Goal: Task Accomplishment & Management: Manage account settings

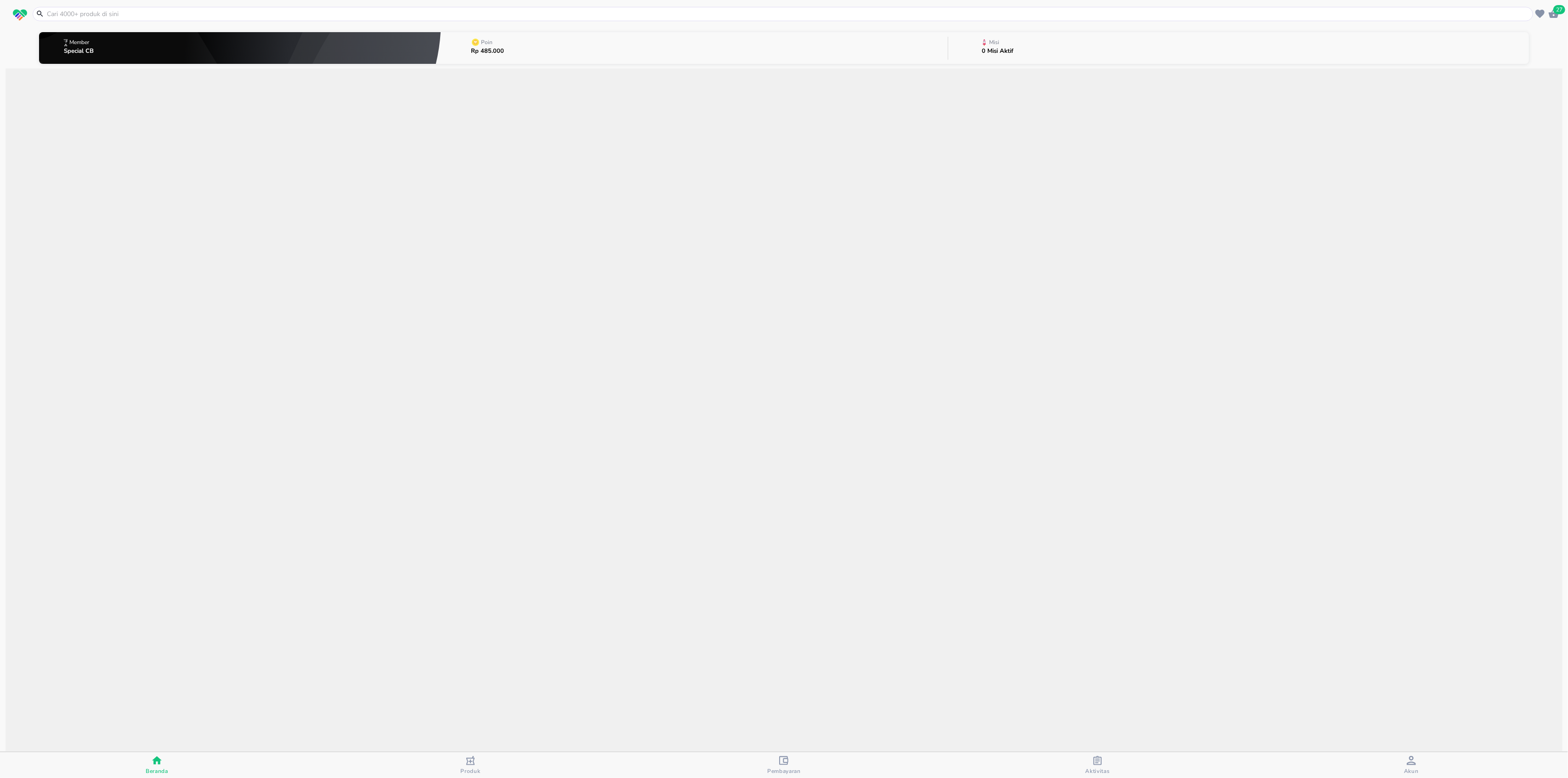
click at [1414, 764] on icon "button" at bounding box center [1411, 760] width 9 height 9
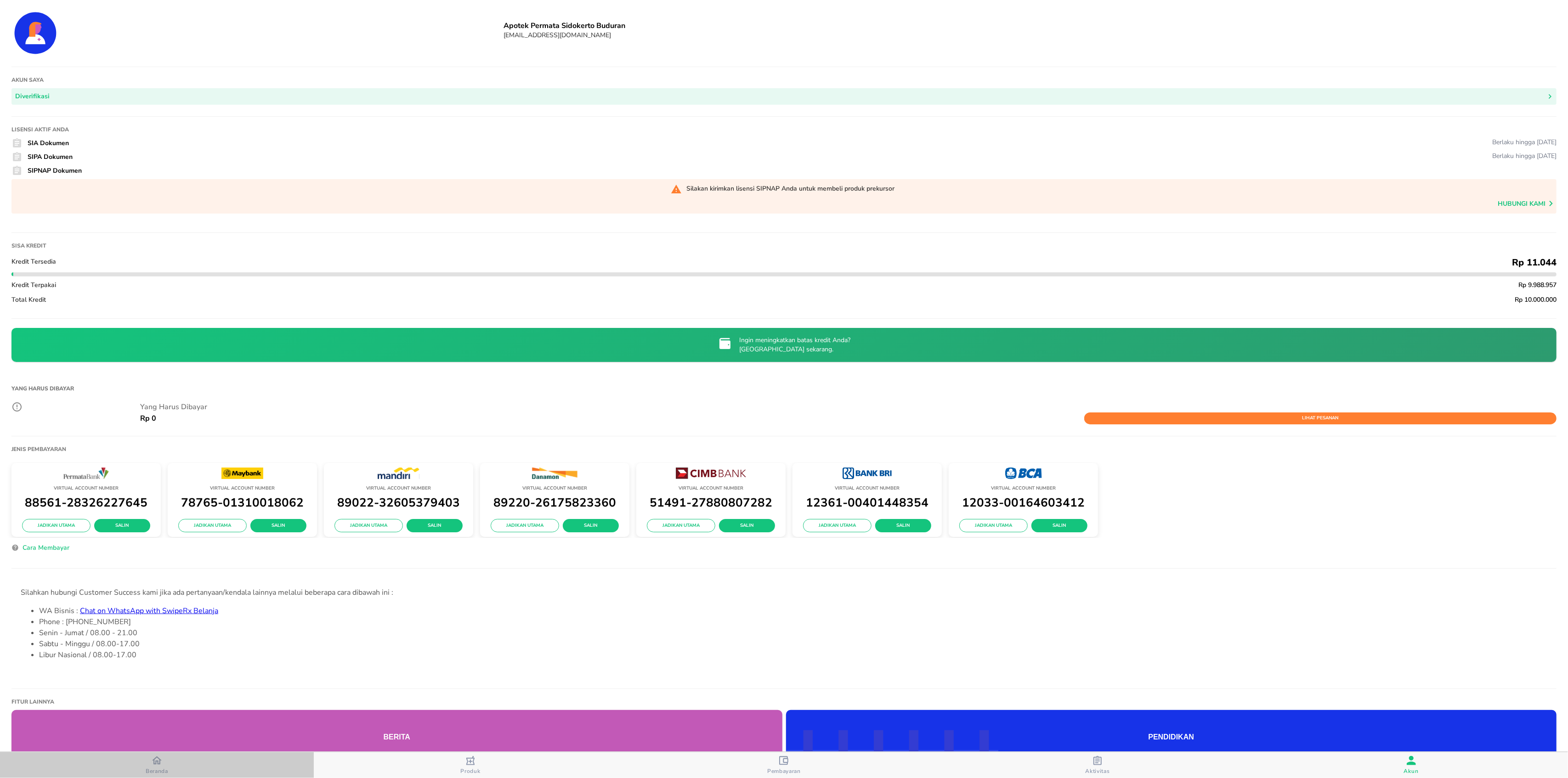
click at [155, 759] on icon "button" at bounding box center [157, 760] width 10 height 8
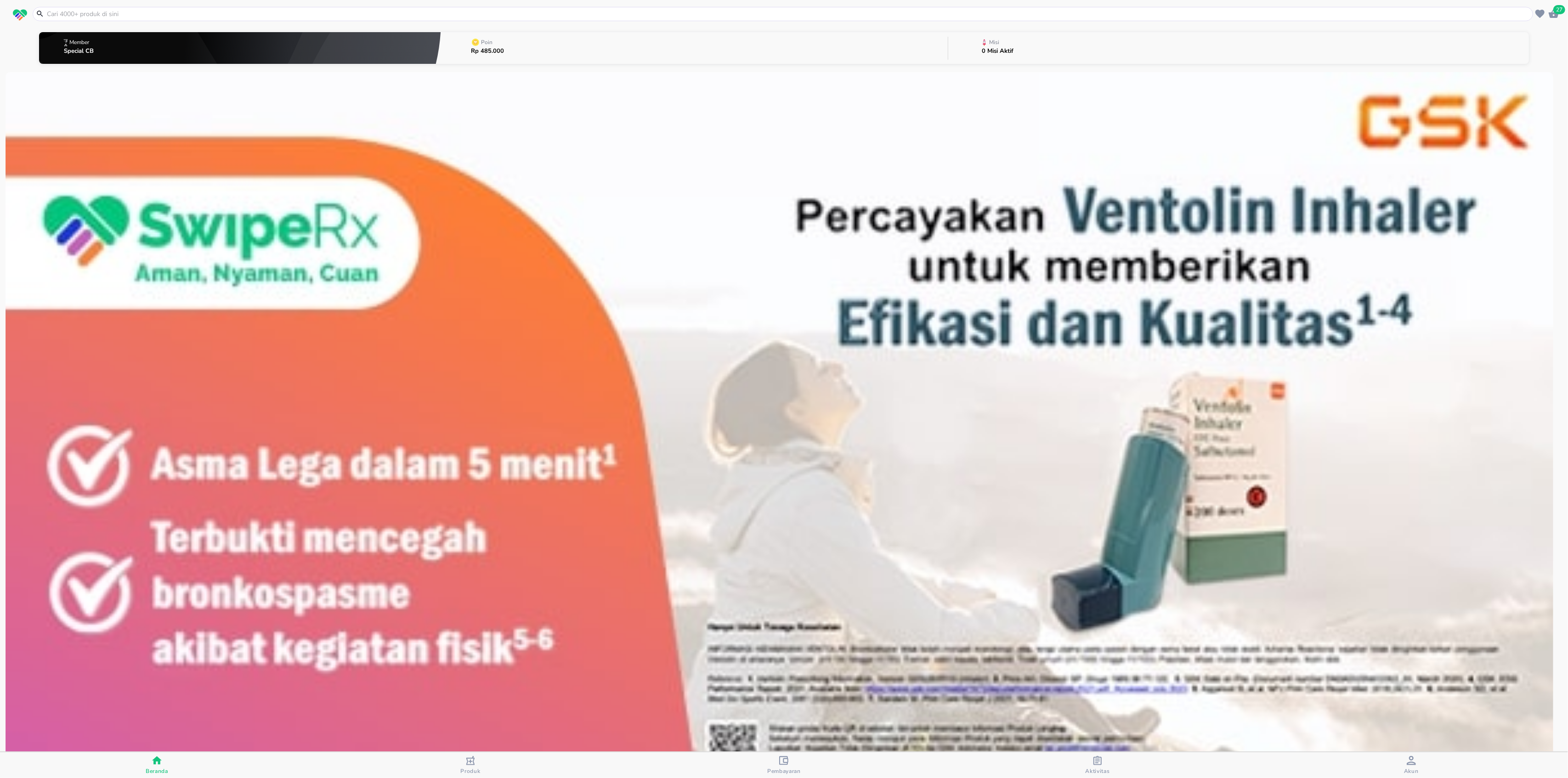
click at [1408, 759] on icon "button" at bounding box center [1411, 760] width 9 height 9
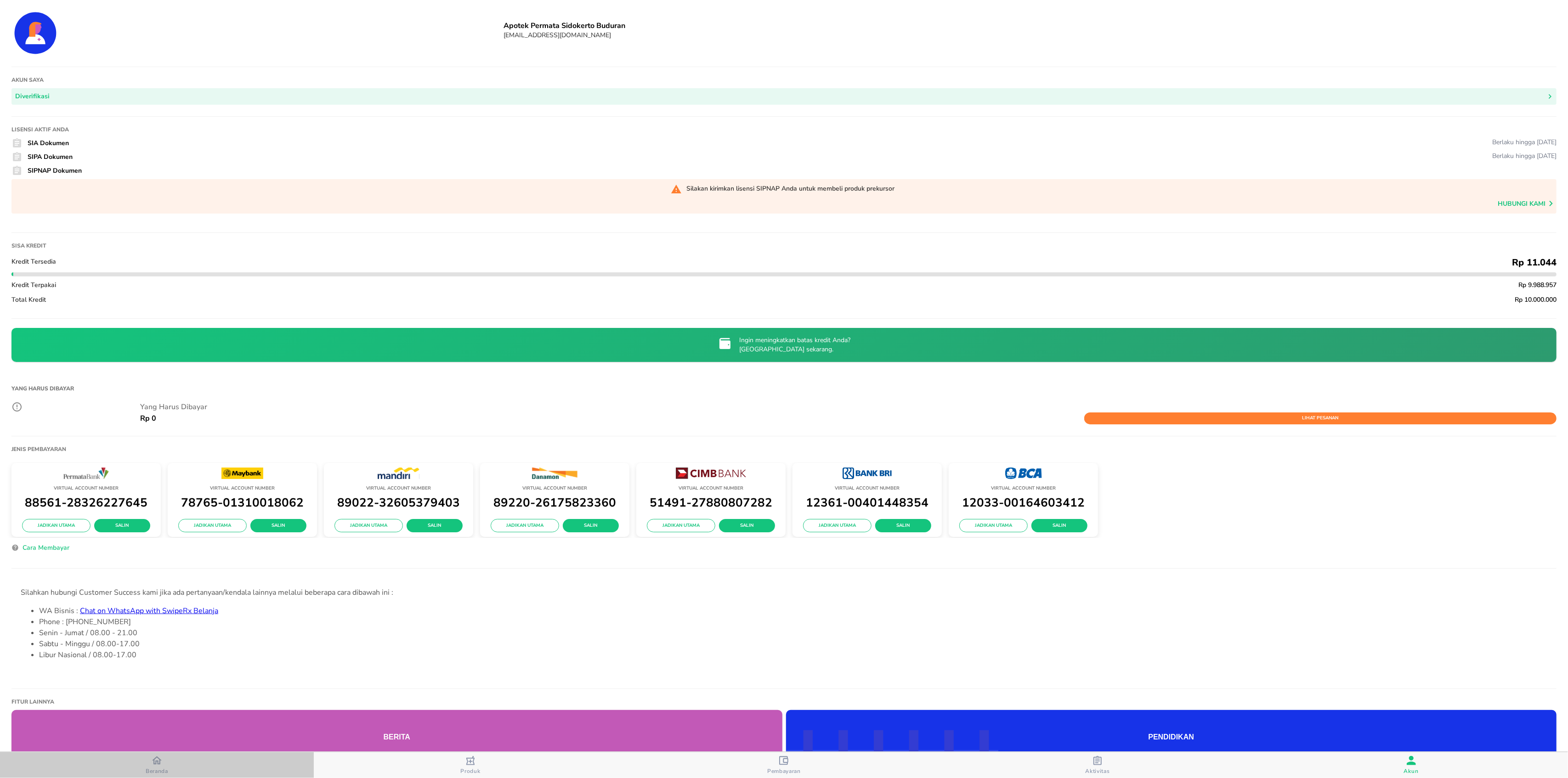
click at [157, 763] on icon "button" at bounding box center [157, 760] width 10 height 10
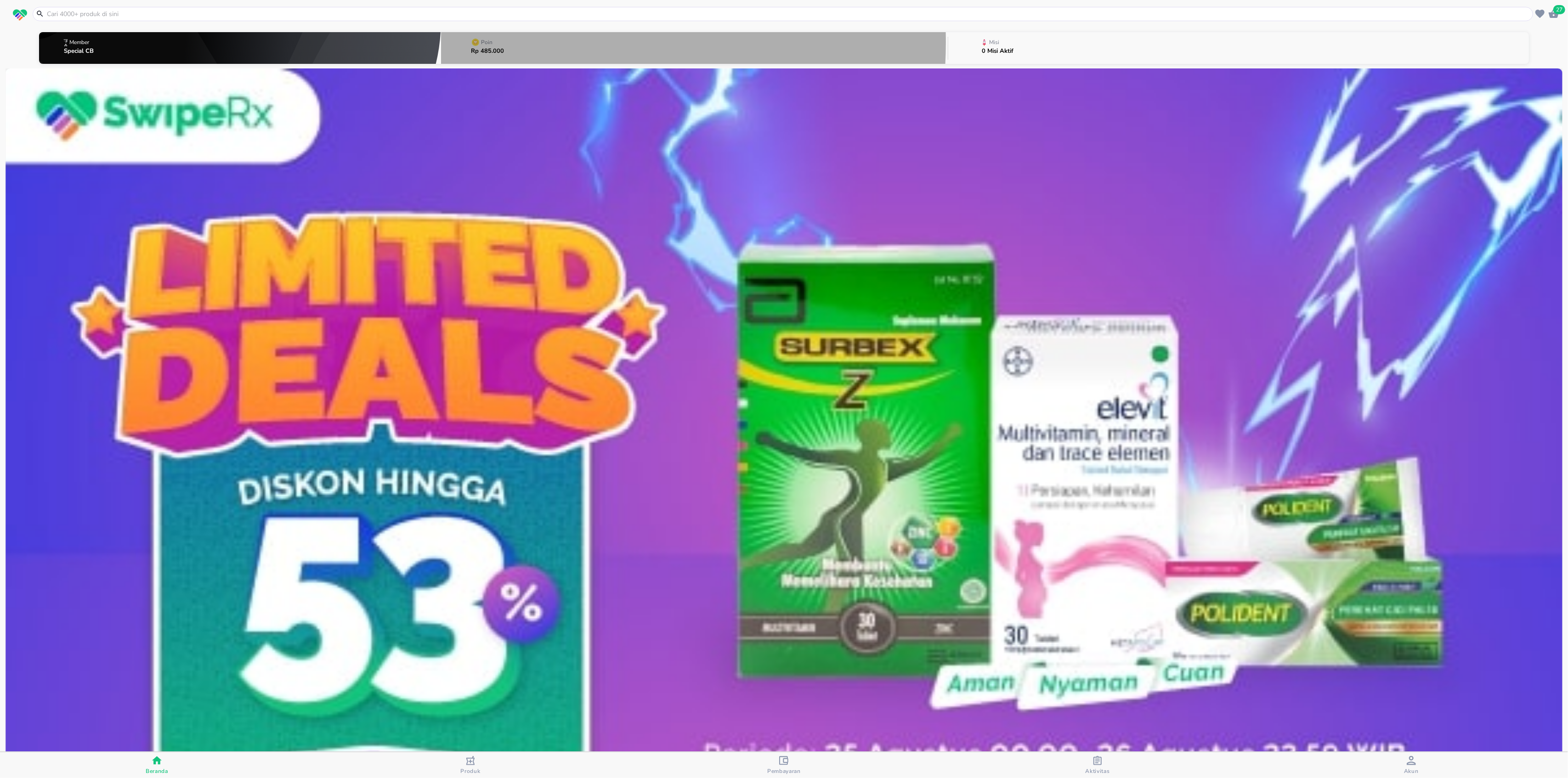
click at [531, 42] on button "Poin Rp 485.000" at bounding box center [694, 47] width 506 height 36
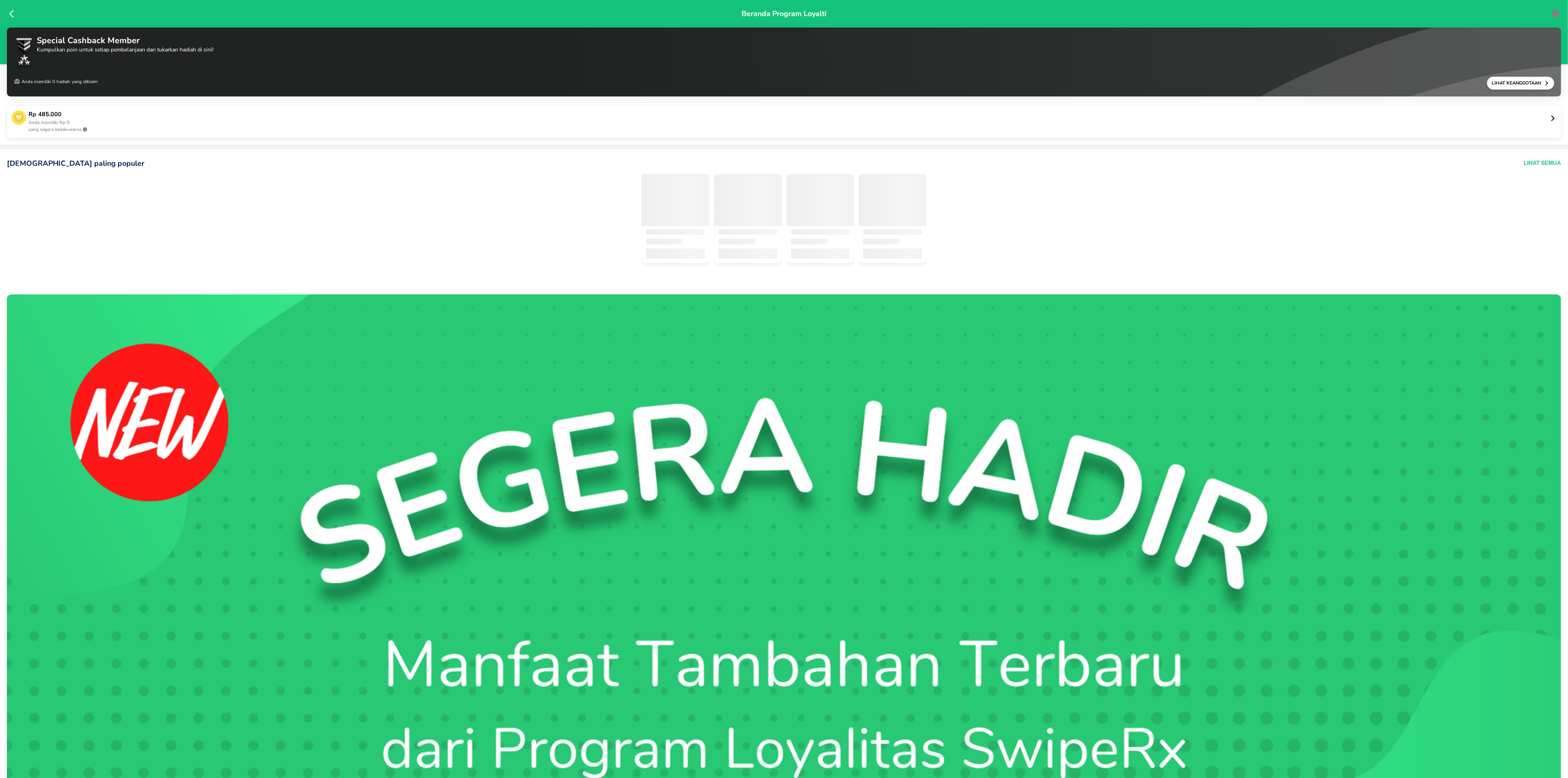
click at [1550, 115] on icon at bounding box center [1553, 118] width 7 height 7
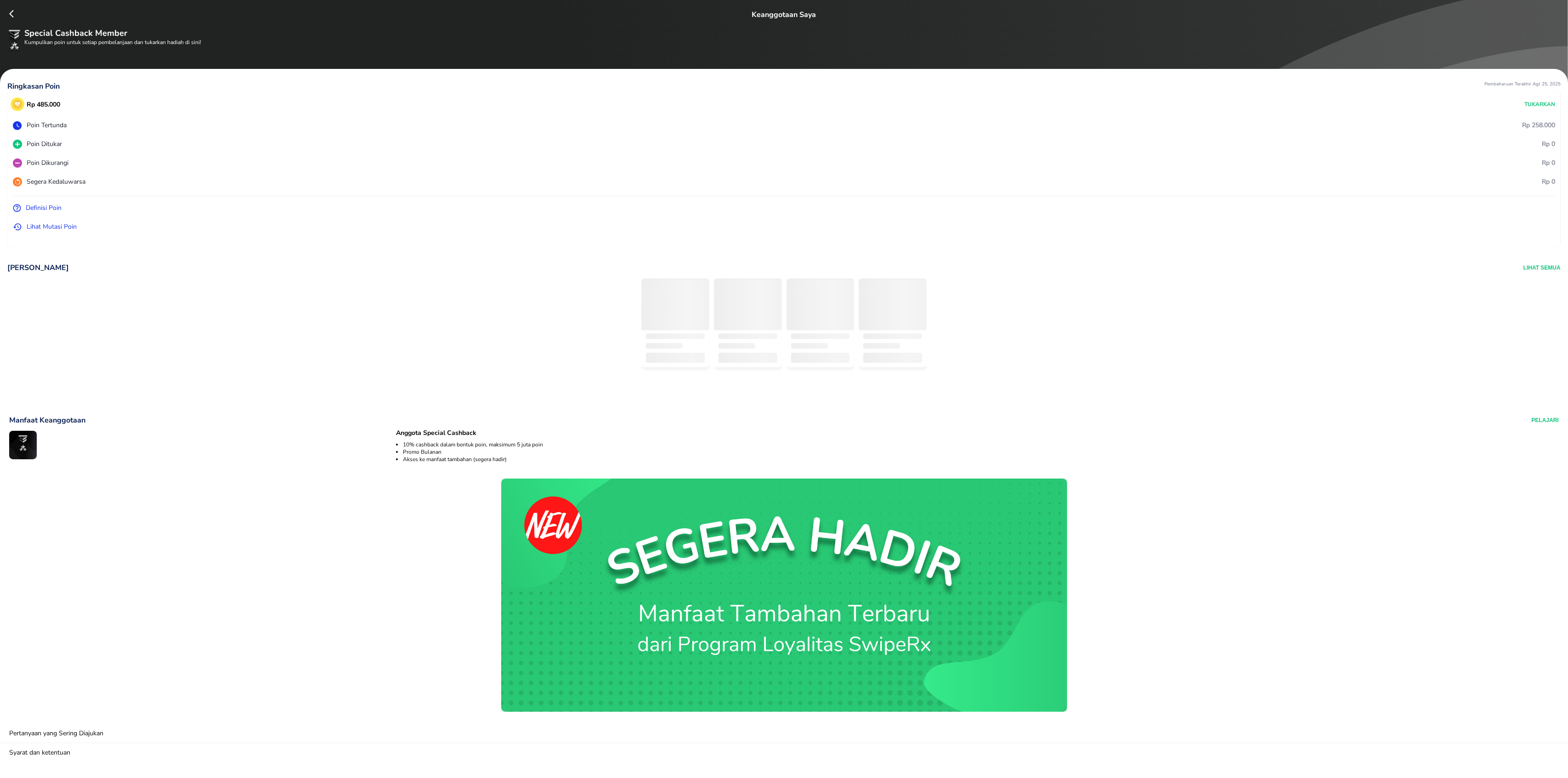
click at [48, 227] on p "Lihat Mutasi Poin" at bounding box center [51, 227] width 50 height 10
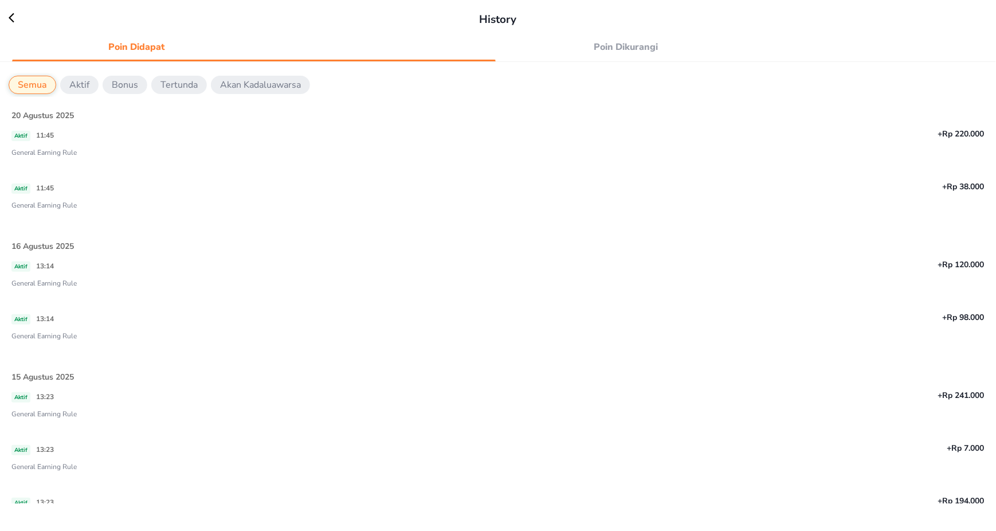
click at [9, 15] on icon at bounding box center [17, 17] width 17 height 11
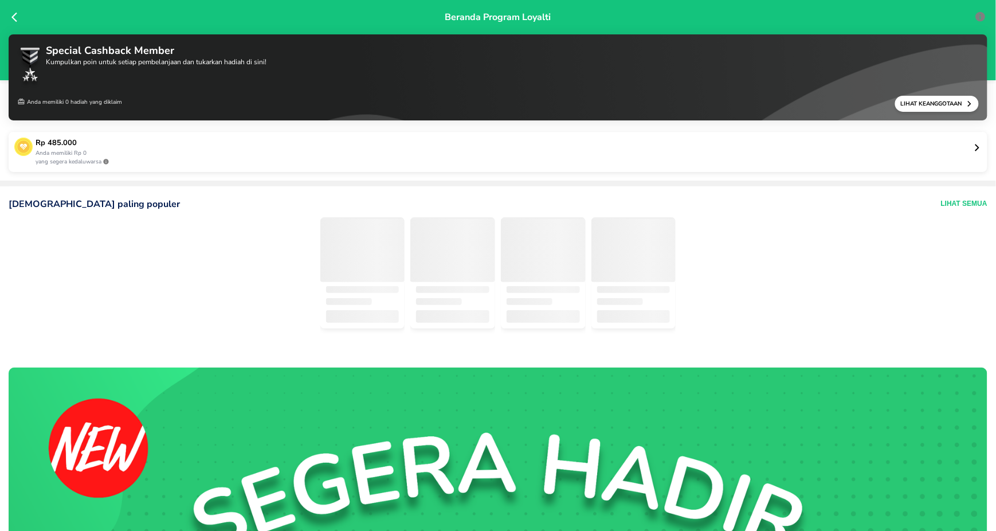
click at [962, 150] on p "Anda memiliki Rp 0" at bounding box center [505, 153] width 938 height 9
